Goal: Task Accomplishment & Management: Manage account settings

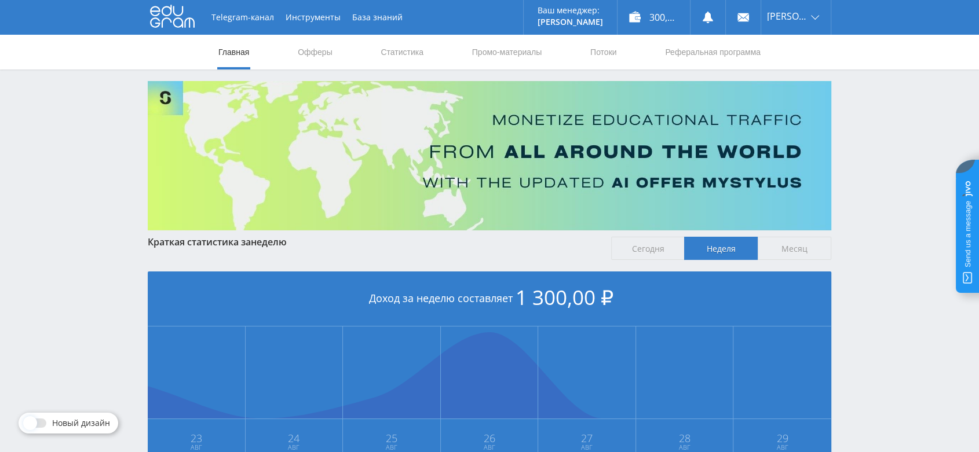
click at [931, 109] on div "Telegram-канал Инструменты База знаний Ваш менеджер: [PERSON_NAME] Online @val_…" at bounding box center [489, 343] width 979 height 687
click at [659, 20] on div "300,00 ₽" at bounding box center [653, 17] width 72 height 35
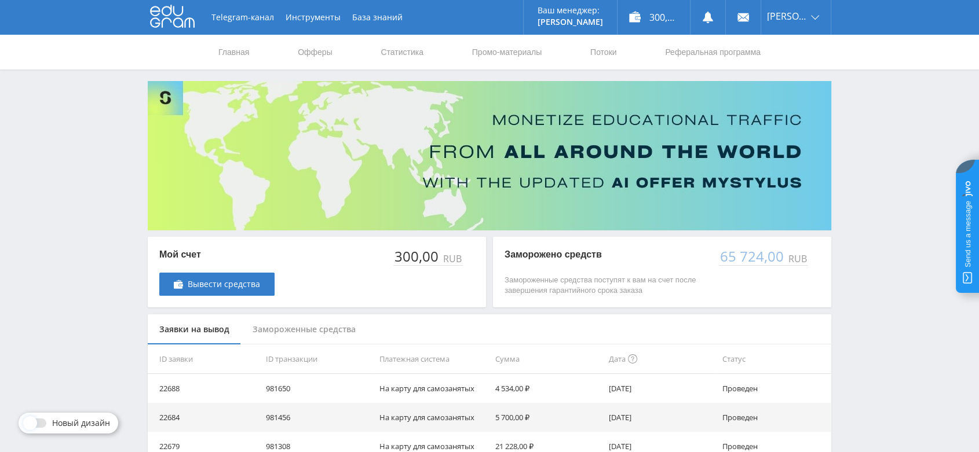
click at [314, 333] on div "Замороженные средства" at bounding box center [304, 329] width 126 height 31
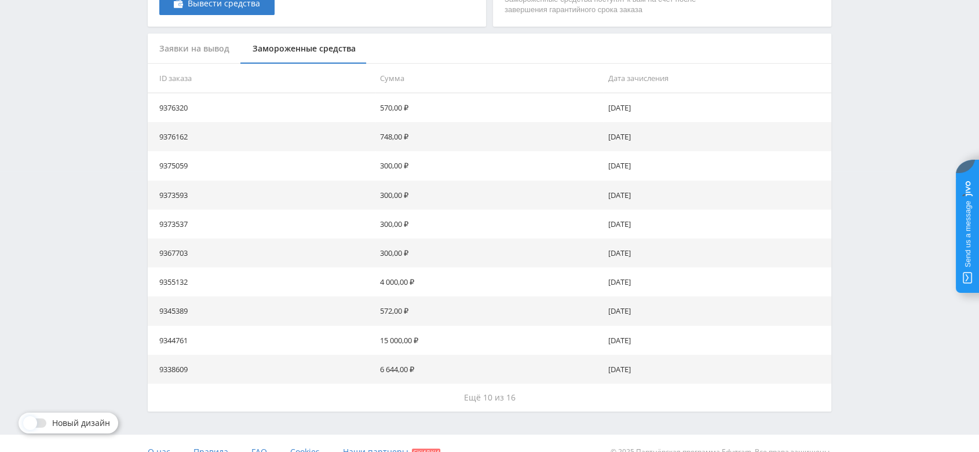
scroll to position [298, 0]
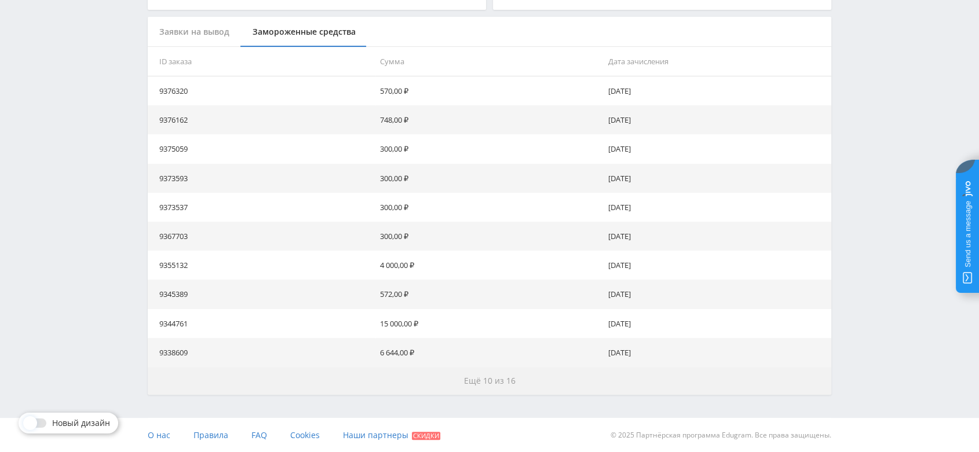
click at [489, 388] on button "Ещё 10 из 16" at bounding box center [489, 381] width 683 height 28
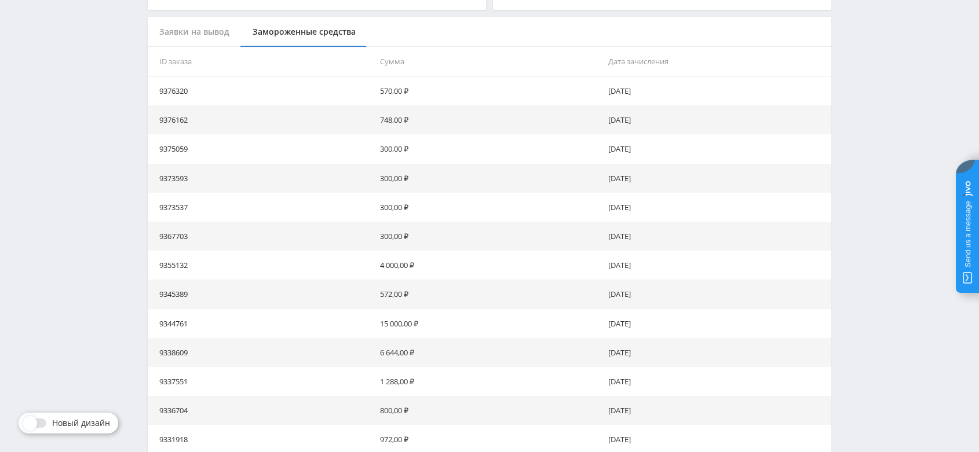
scroll to position [588, 0]
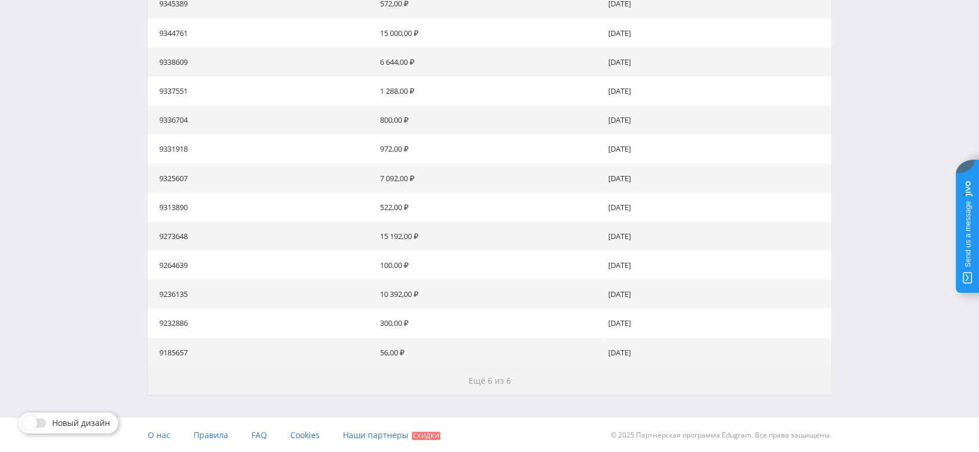
click at [489, 388] on button "Ещё 6 из 6" at bounding box center [489, 381] width 683 height 28
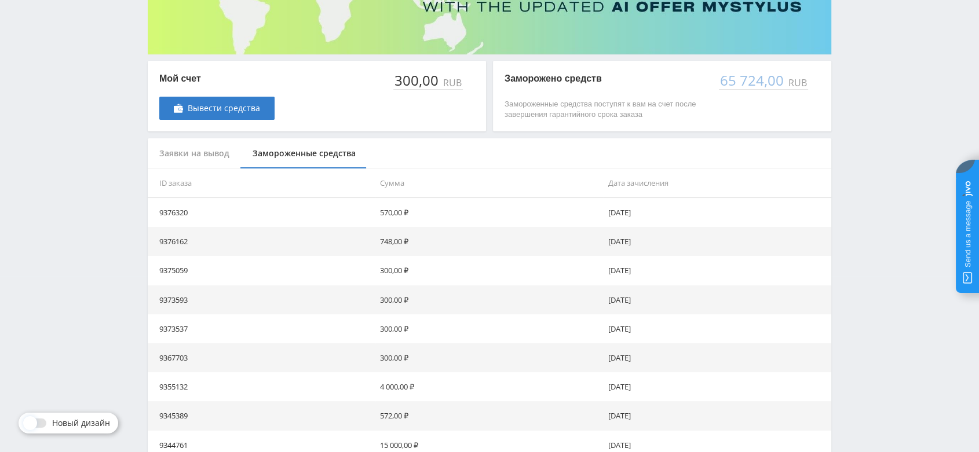
scroll to position [156, 0]
